Goal: Book appointment/travel/reservation

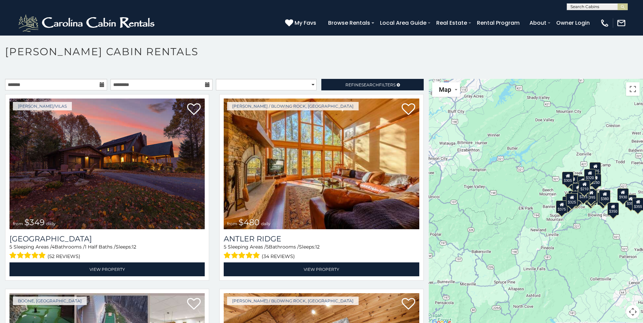
scroll to position [4, 0]
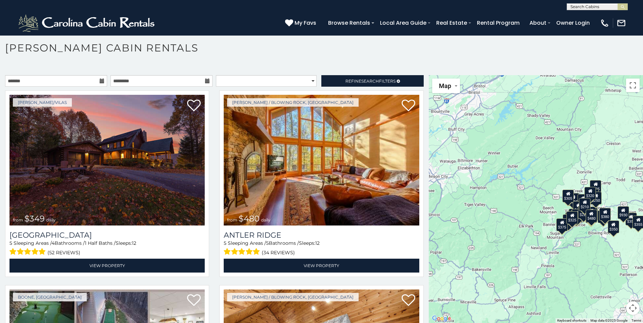
drag, startPoint x: 427, startPoint y: 84, endPoint x: 427, endPoint y: 105, distance: 20.7
click at [429, 105] on div "$349 $480 $525 $315 $355 $635 $675 $930 $400 $451 $330 $400 $485 $460 $395 $695…" at bounding box center [536, 199] width 214 height 248
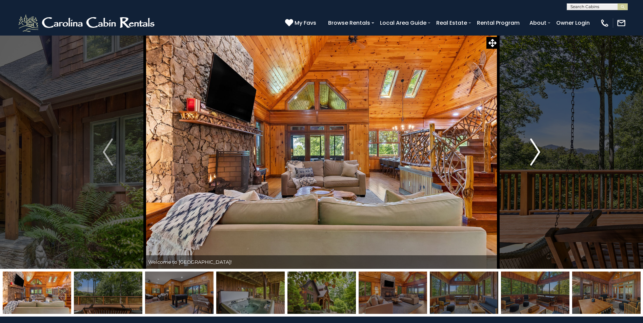
click at [538, 155] on img "Next" at bounding box center [535, 152] width 10 height 27
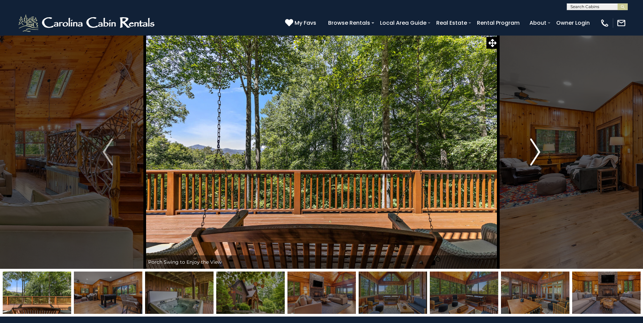
click at [538, 155] on img "Next" at bounding box center [535, 152] width 10 height 27
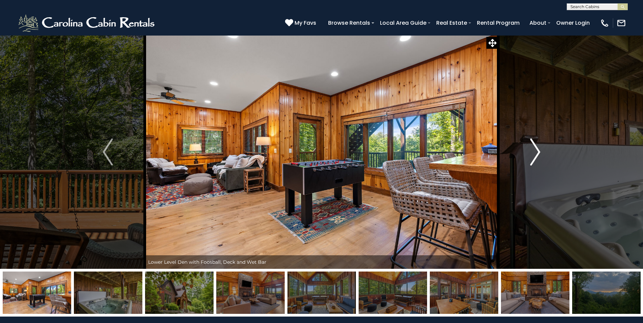
click at [538, 155] on img "Next" at bounding box center [535, 152] width 10 height 27
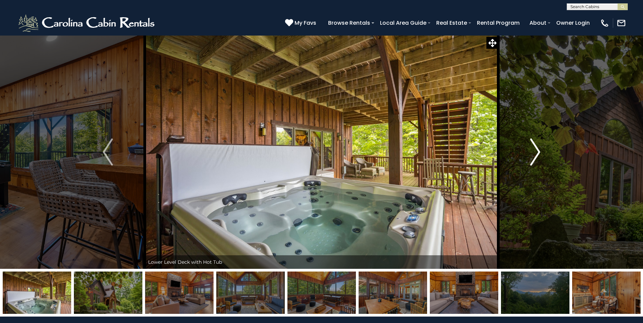
click at [538, 155] on img "Next" at bounding box center [535, 152] width 10 height 27
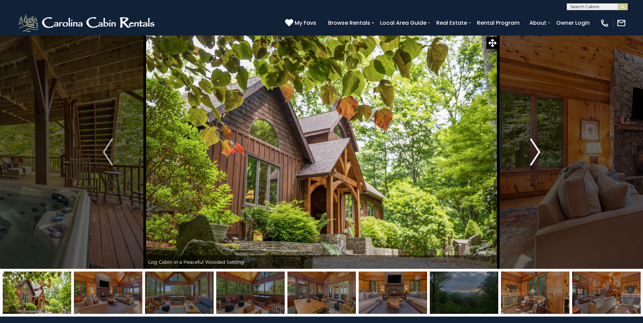
click at [538, 155] on img "Next" at bounding box center [535, 152] width 10 height 27
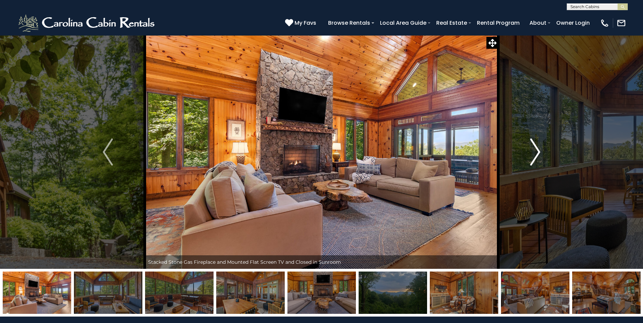
click at [538, 155] on img "Next" at bounding box center [535, 152] width 10 height 27
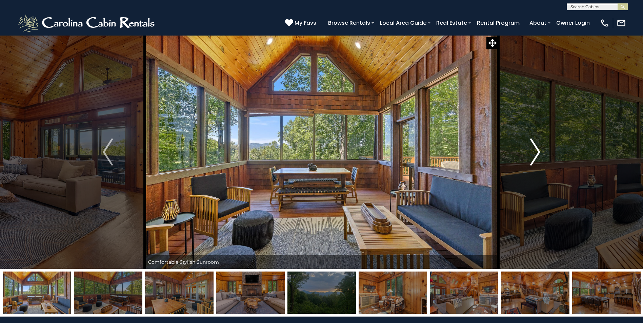
click at [538, 155] on img "Next" at bounding box center [535, 152] width 10 height 27
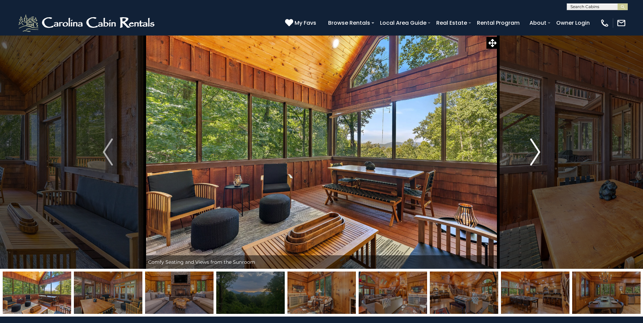
click at [538, 155] on img "Next" at bounding box center [535, 152] width 10 height 27
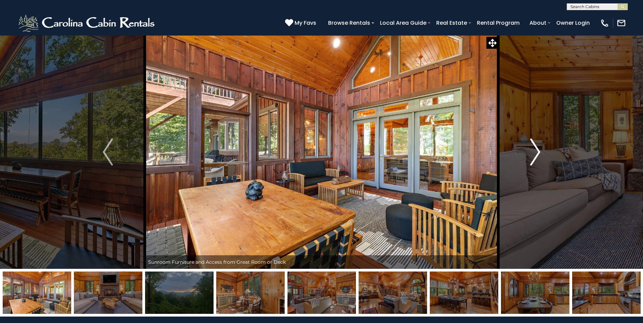
click at [536, 154] on img "Next" at bounding box center [535, 152] width 10 height 27
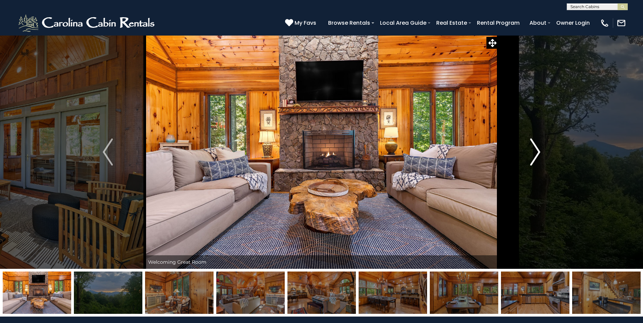
click at [536, 154] on img "Next" at bounding box center [535, 152] width 10 height 27
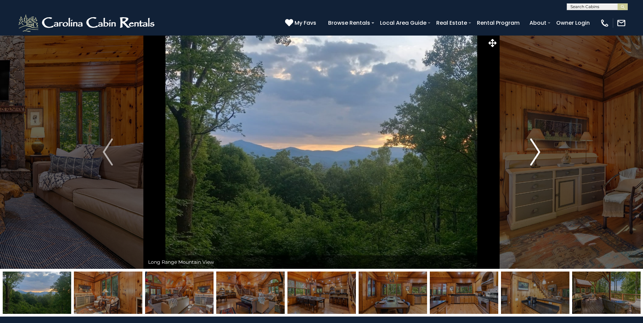
click at [536, 154] on img "Next" at bounding box center [535, 152] width 10 height 27
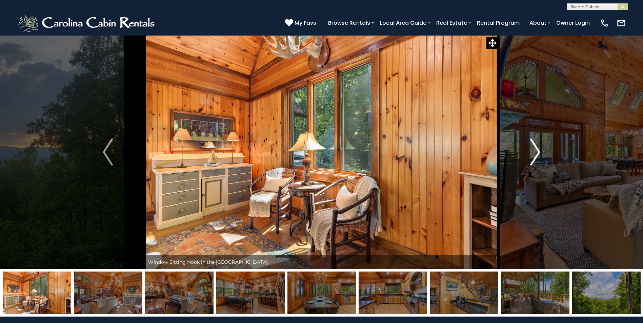
click at [535, 152] on img "Next" at bounding box center [535, 152] width 10 height 27
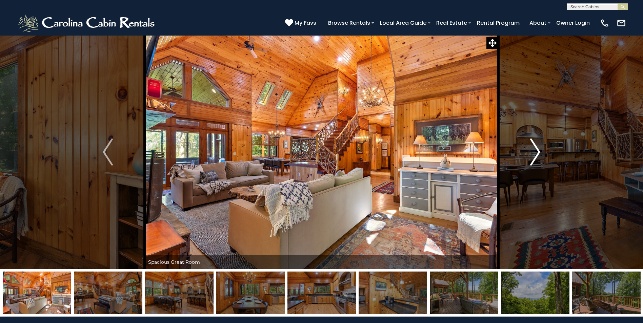
click at [543, 152] on button "Next" at bounding box center [535, 152] width 74 height 234
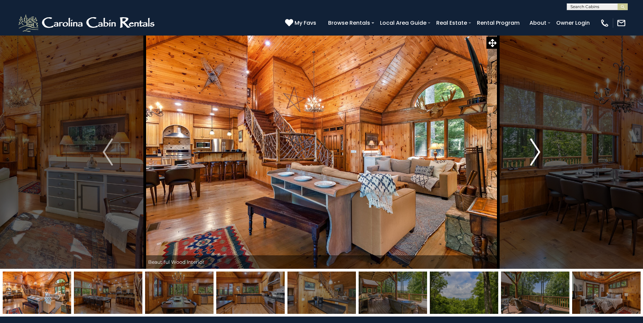
click at [539, 150] on img "Next" at bounding box center [535, 152] width 10 height 27
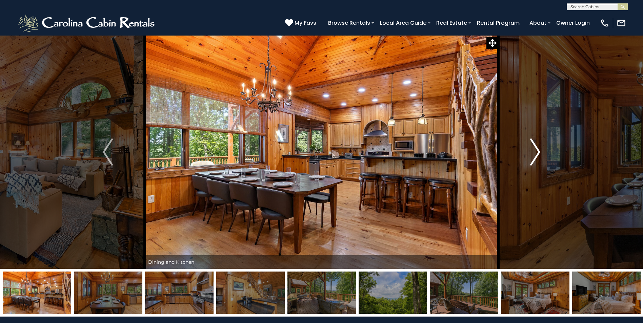
click at [537, 149] on img "Next" at bounding box center [535, 152] width 10 height 27
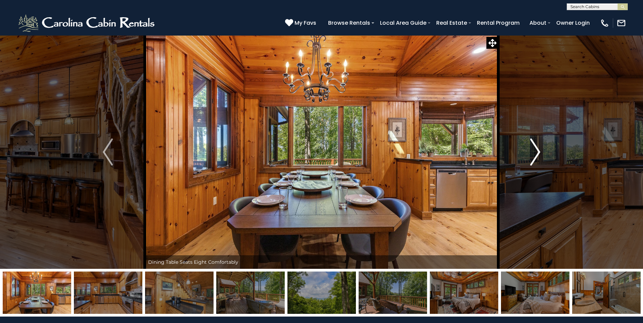
click at [535, 149] on img "Next" at bounding box center [535, 152] width 10 height 27
